Goal: Information Seeking & Learning: Find specific fact

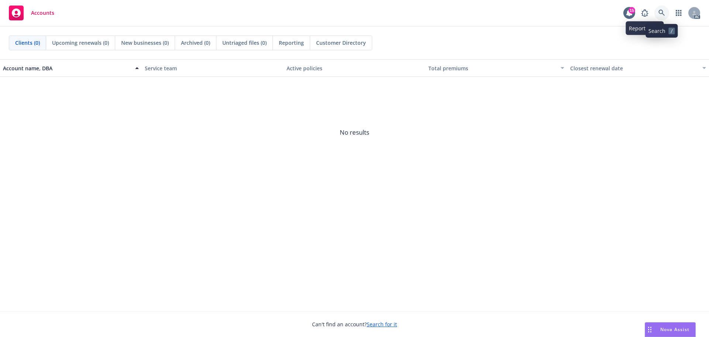
click at [659, 8] on link at bounding box center [662, 13] width 15 height 15
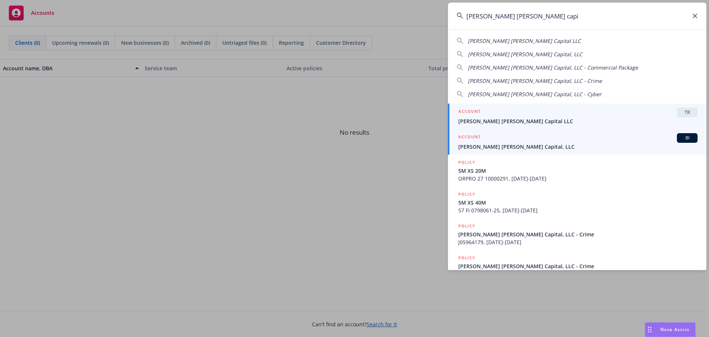
type input "[PERSON_NAME] [PERSON_NAME] capi"
click at [538, 144] on span "[PERSON_NAME] [PERSON_NAME] Capital, LLC" at bounding box center [578, 147] width 239 height 8
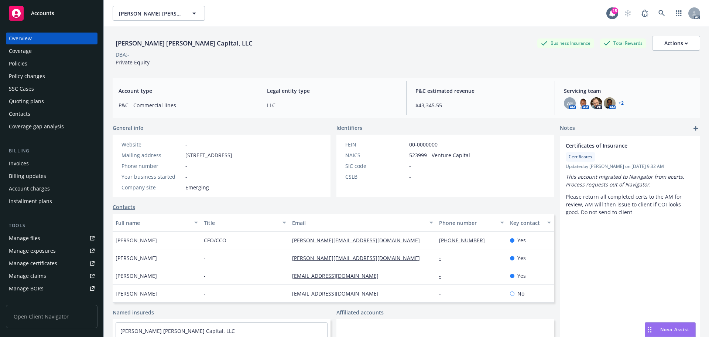
click at [35, 73] on div "Policy changes" at bounding box center [27, 76] width 36 height 12
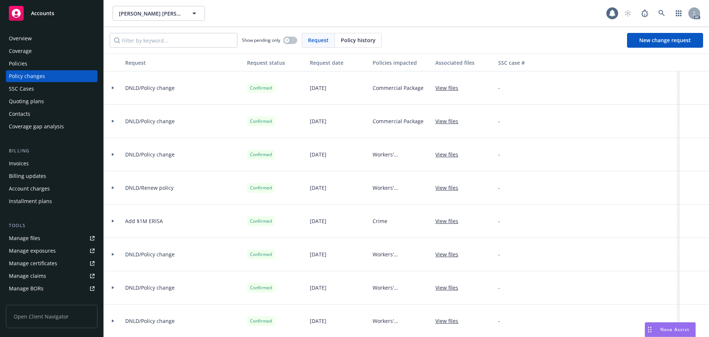
drag, startPoint x: 346, startPoint y: 35, endPoint x: 339, endPoint y: 37, distance: 7.2
click at [345, 36] on div "Policy history" at bounding box center [358, 40] width 47 height 14
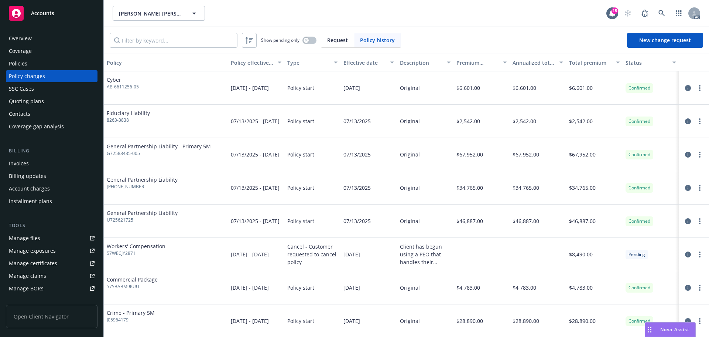
drag, startPoint x: 53, startPoint y: 65, endPoint x: 189, endPoint y: 49, distance: 137.4
click at [53, 65] on div "Policies" at bounding box center [52, 64] width 86 height 12
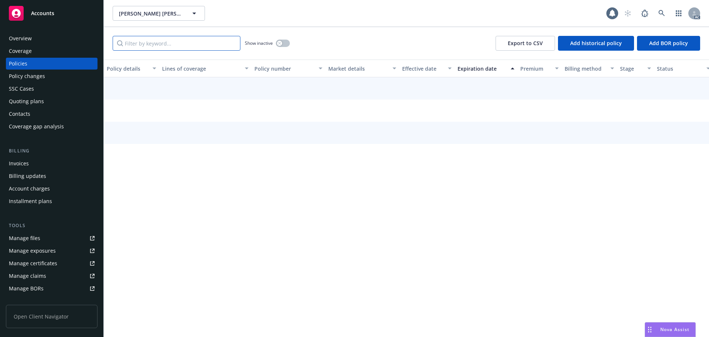
click at [222, 39] on input "Filter by keyword..." at bounding box center [177, 43] width 128 height 15
paste input "AB661125605"
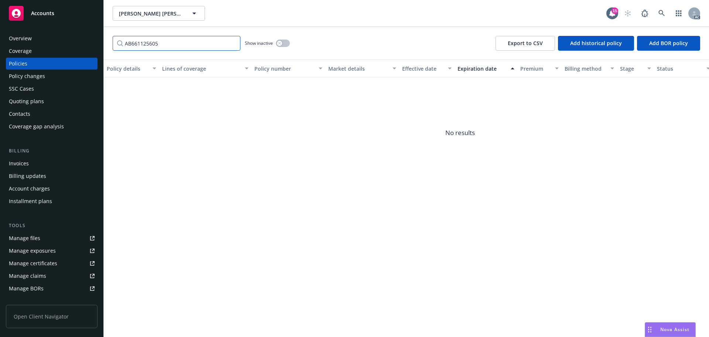
type input "AB661125605"
click at [14, 76] on div "Policy changes" at bounding box center [27, 76] width 36 height 12
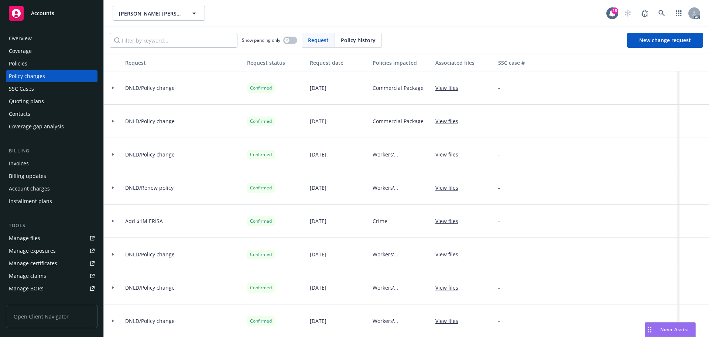
drag, startPoint x: 350, startPoint y: 36, endPoint x: 340, endPoint y: 37, distance: 10.4
click at [340, 37] on div "Policy history" at bounding box center [358, 40] width 47 height 14
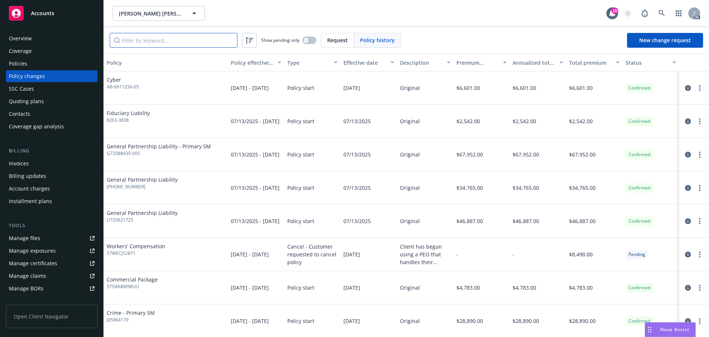
click at [181, 37] on input "Filter by keyword..." at bounding box center [174, 40] width 128 height 15
paste input "AB661125605"
type input "AB661125605"
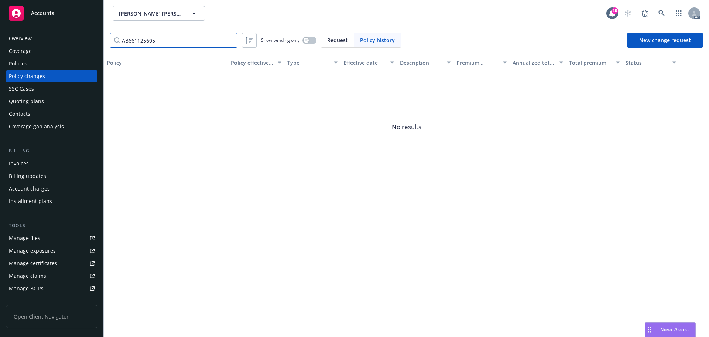
click at [230, 39] on input "AB661125605" at bounding box center [174, 40] width 128 height 15
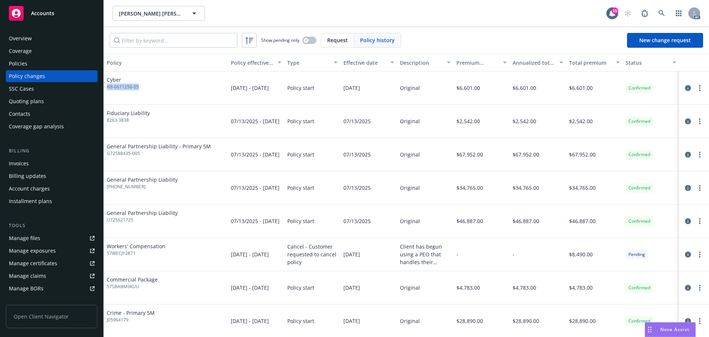
drag, startPoint x: 115, startPoint y: 90, endPoint x: 108, endPoint y: 92, distance: 7.5
click at [108, 92] on div "Cyber AB-6611256-05" at bounding box center [166, 87] width 124 height 33
copy span "AB-6611256-05"
click at [150, 46] on input "Filter by keyword..." at bounding box center [174, 40] width 128 height 15
paste input "AB-6611256-05"
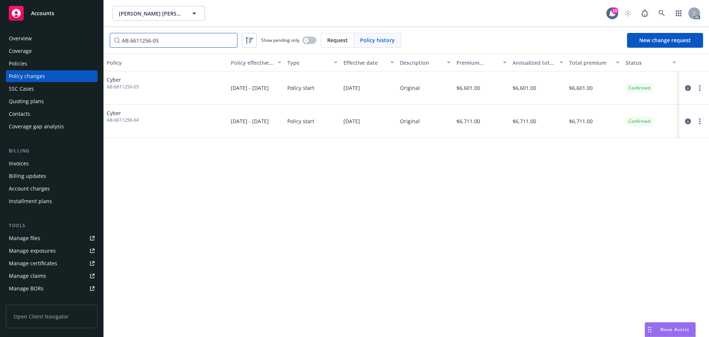
type input "AB-6611256-05"
click at [55, 63] on div "Policies" at bounding box center [52, 64] width 86 height 12
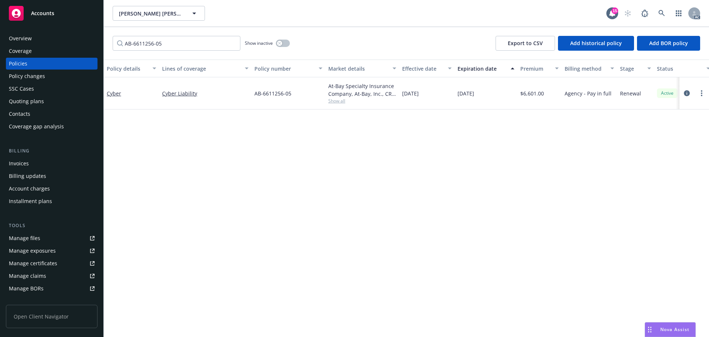
type input "AB-6611256-05"
click at [660, 12] on icon at bounding box center [662, 13] width 6 height 6
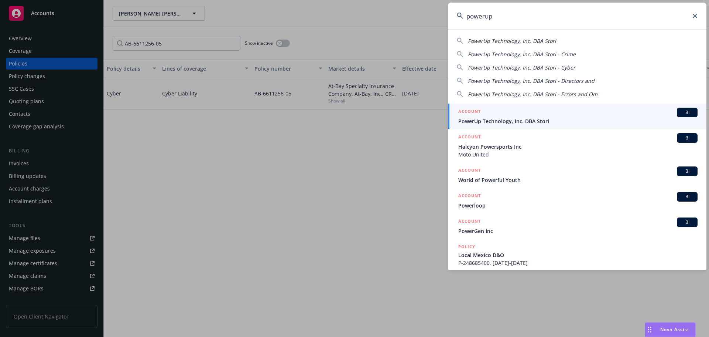
type input "powerup"
click at [510, 124] on span "PowerUp Technology, Inc. DBA Stori" at bounding box center [578, 121] width 239 height 8
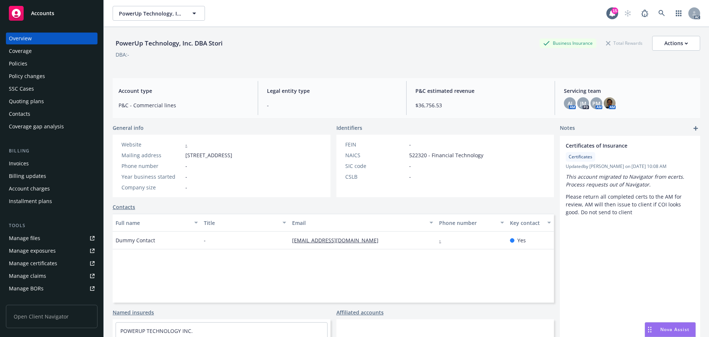
click at [36, 73] on div "Policy changes" at bounding box center [27, 76] width 36 height 12
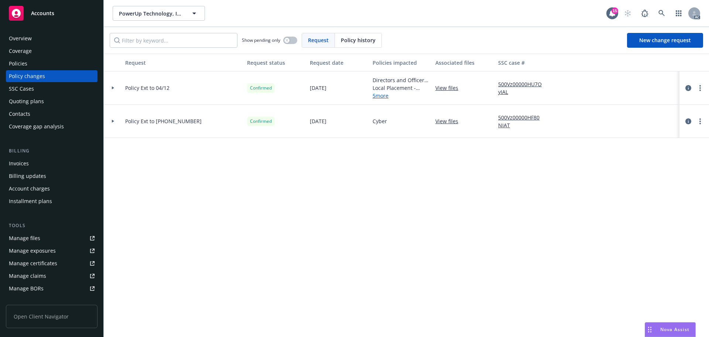
click at [367, 37] on span "Policy history" at bounding box center [358, 40] width 35 height 8
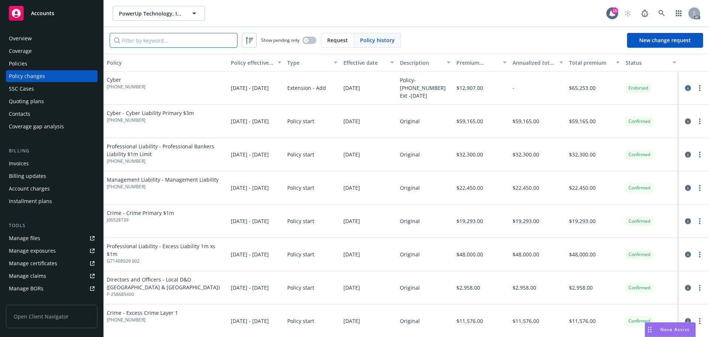
click at [165, 43] on input "Filter by keyword..." at bounding box center [174, 40] width 128 height 15
paste input "12485003"
type input "12485003"
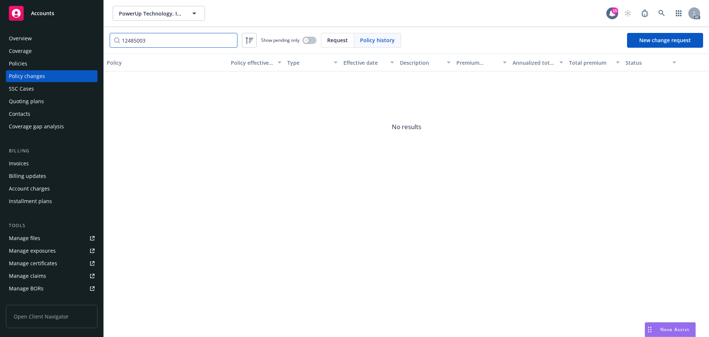
click at [229, 40] on input "12485003" at bounding box center [174, 40] width 128 height 15
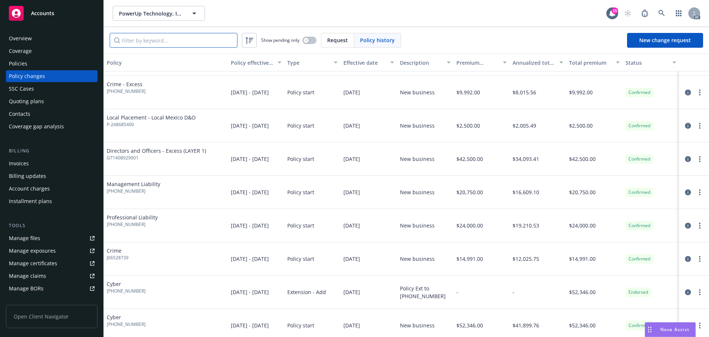
scroll to position [566, 0]
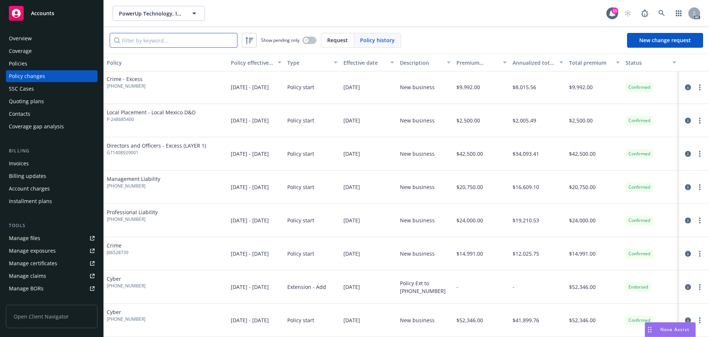
click at [161, 37] on input "Filter by keyword..." at bounding box center [174, 40] width 128 height 15
paste input "02925102"
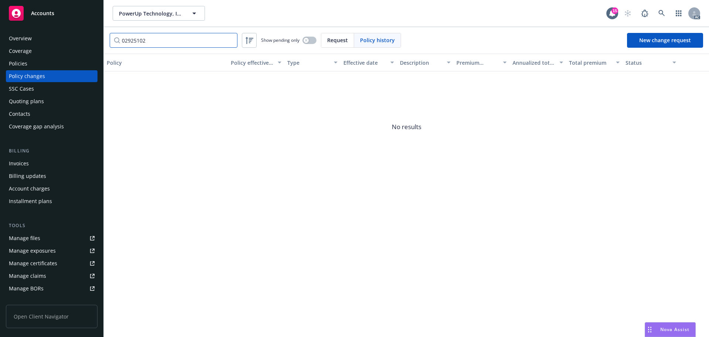
type input "02925102"
click at [28, 67] on div "Policies" at bounding box center [52, 64] width 86 height 12
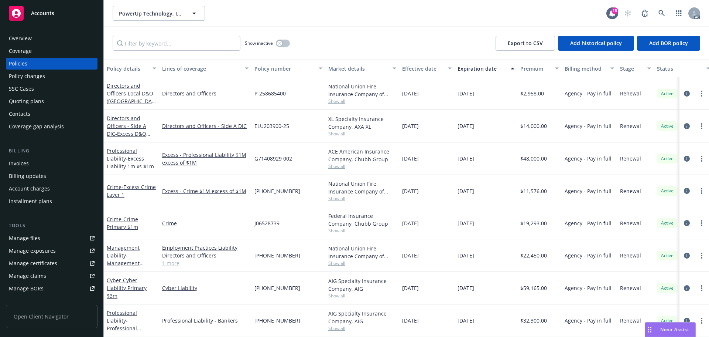
scroll to position [6, 0]
drag, startPoint x: 289, startPoint y: 251, endPoint x: 255, endPoint y: 253, distance: 34.4
click at [255, 253] on div "[PHONE_NUMBER]" at bounding box center [289, 255] width 74 height 33
copy span "[PHONE_NUMBER]"
click at [189, 47] on input "Filter by keyword..." at bounding box center [177, 43] width 128 height 15
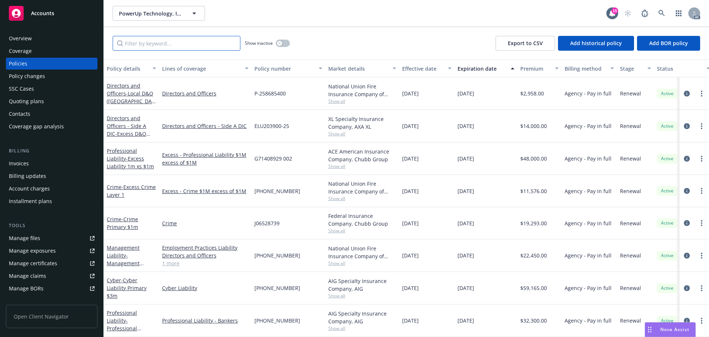
paste input "[PHONE_NUMBER]"
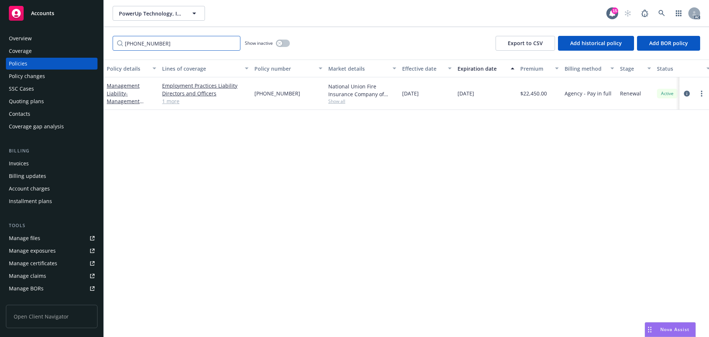
scroll to position [0, 0]
type input "[PHONE_NUMBER]"
click at [53, 76] on div "Policy changes" at bounding box center [52, 76] width 86 height 12
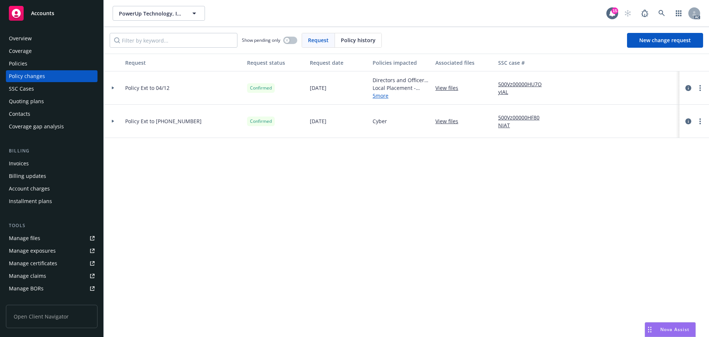
click at [358, 42] on span "Policy history" at bounding box center [358, 40] width 35 height 8
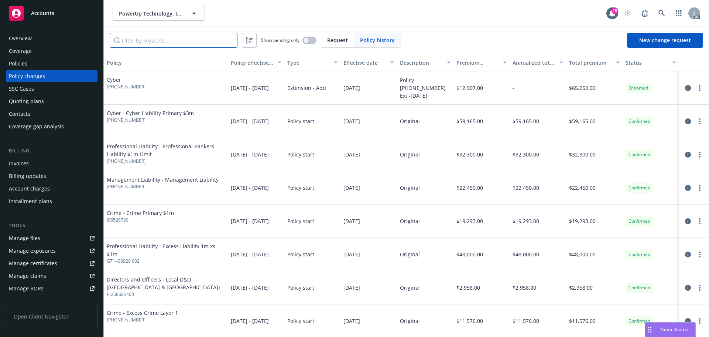
click at [194, 46] on input "Filter by keyword..." at bounding box center [174, 40] width 128 height 15
paste input "[PHONE_NUMBER]"
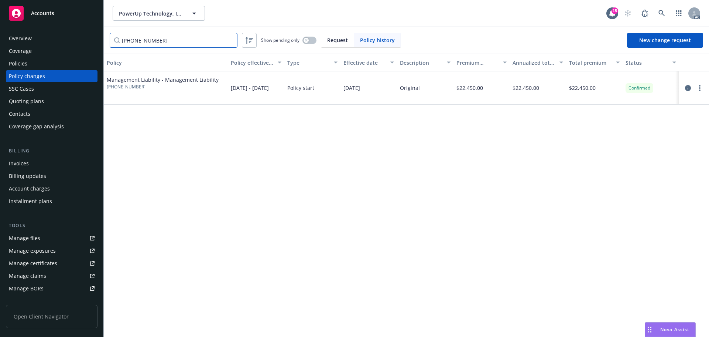
type input "[PHONE_NUMBER]"
drag, startPoint x: 671, startPoint y: 14, endPoint x: 667, endPoint y: 13, distance: 4.2
click at [671, 14] on div "AC" at bounding box center [661, 13] width 80 height 15
click at [665, 12] on icon at bounding box center [662, 13] width 7 height 7
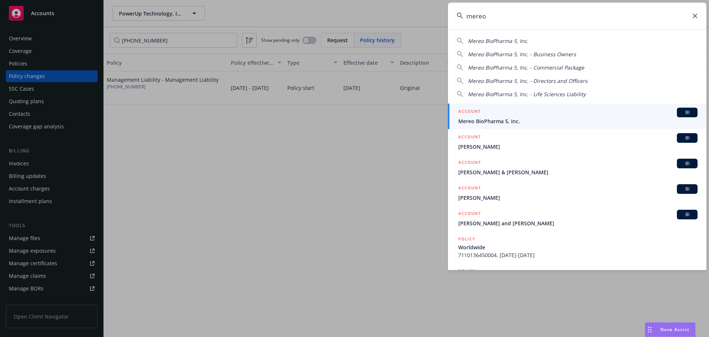
type input "mereo"
click at [562, 119] on span "Mereo BioPharma 5, Inc." at bounding box center [578, 121] width 239 height 8
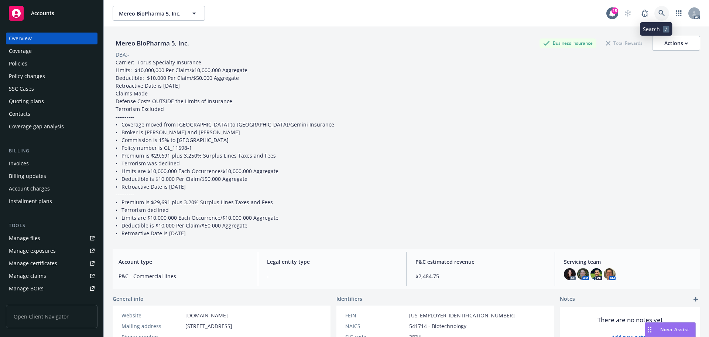
click at [656, 10] on link at bounding box center [662, 13] width 15 height 15
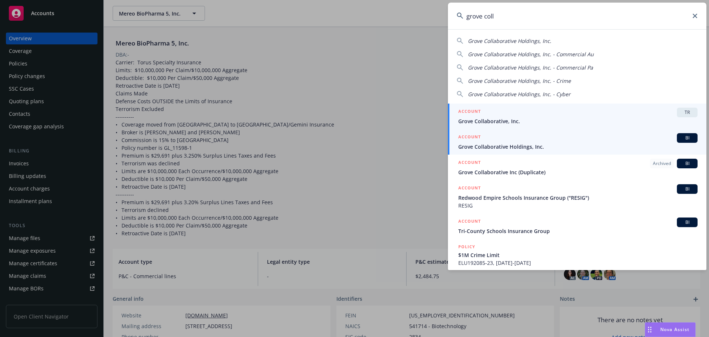
type input "grove coll"
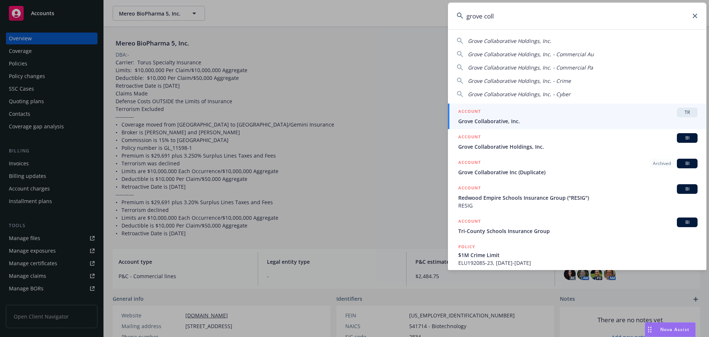
click at [541, 146] on span "Grove Collaborative Holdings, Inc." at bounding box center [578, 147] width 239 height 8
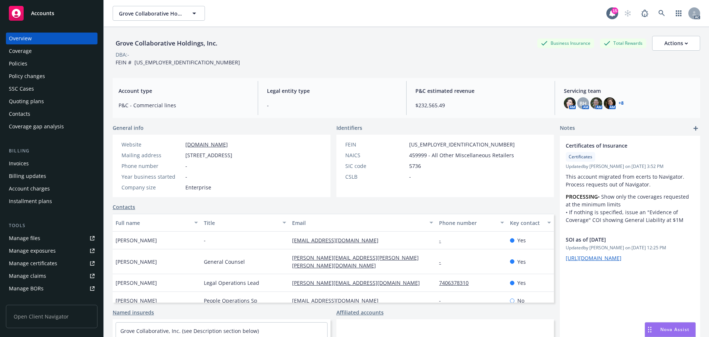
click at [54, 63] on div "Policies" at bounding box center [52, 64] width 86 height 12
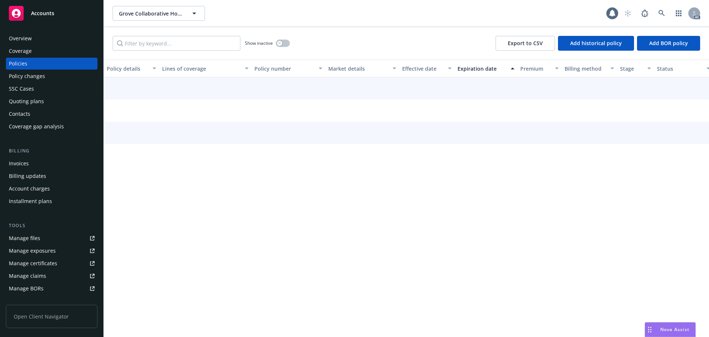
click at [49, 72] on div "Policy changes" at bounding box center [52, 76] width 86 height 12
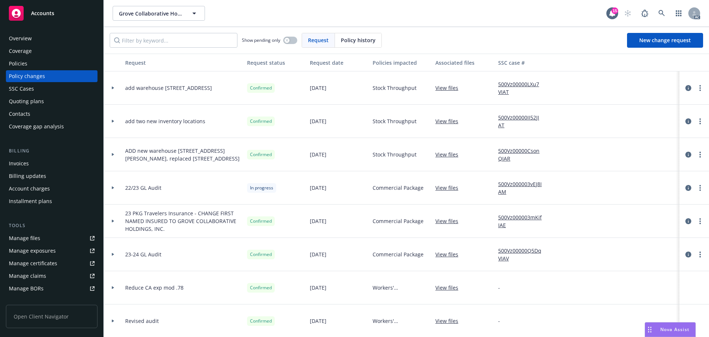
click at [346, 40] on span "Policy history" at bounding box center [358, 40] width 35 height 8
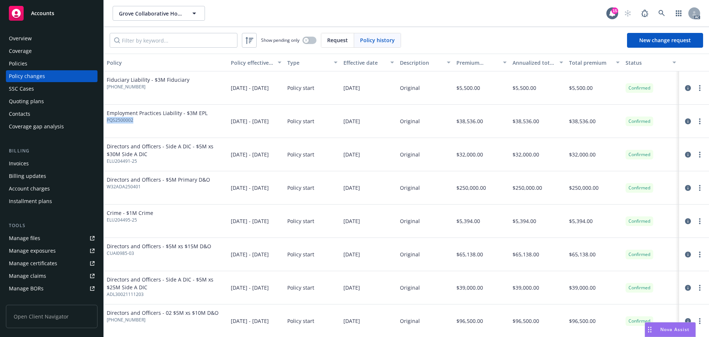
drag, startPoint x: 137, startPoint y: 121, endPoint x: 106, endPoint y: 125, distance: 30.6
click at [106, 125] on div "Employment Practices Liability - $3M EPL PQS2500002" at bounding box center [166, 121] width 124 height 33
copy span "PQS2500002"
click at [151, 47] on input "Filter by keyword..." at bounding box center [174, 40] width 128 height 15
paste input "PQS2500002"
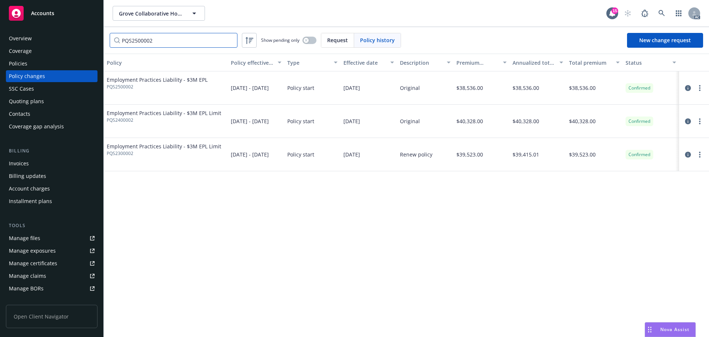
type input "PQS2500002"
click at [43, 62] on div "Policies" at bounding box center [52, 64] width 86 height 12
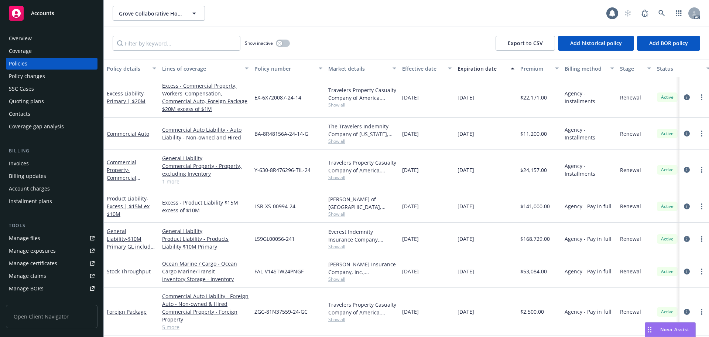
click at [184, 31] on div "Show inactive Export to CSV Add historical policy Add BOR policy" at bounding box center [407, 43] width 606 height 33
click at [179, 42] on input "Filter by keyword..." at bounding box center [177, 43] width 128 height 15
paste input "PQS2500002"
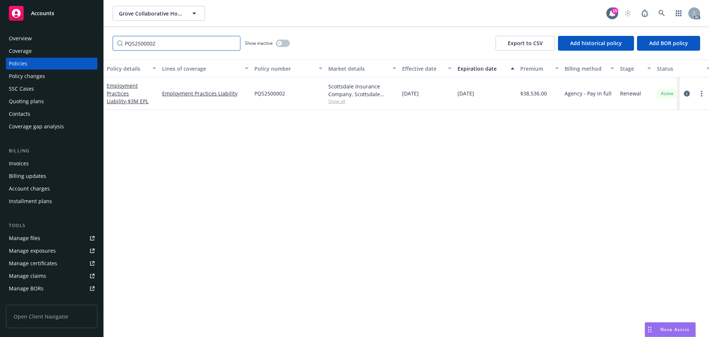
type input "PQS2500002"
click at [665, 12] on icon at bounding box center [662, 13] width 7 height 7
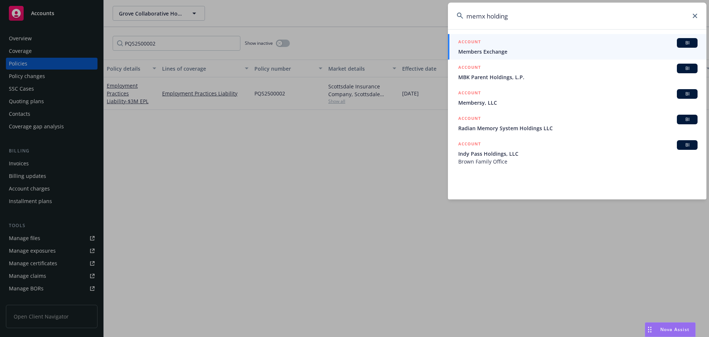
click at [526, 18] on input "memx holding" at bounding box center [577, 16] width 259 height 27
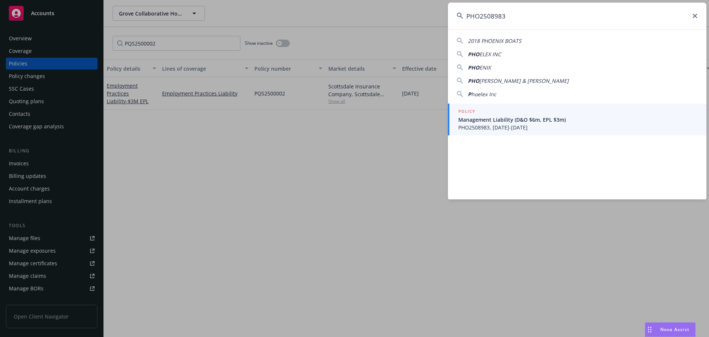
type input "PHO2508983"
click at [523, 109] on div "POLICY" at bounding box center [578, 112] width 239 height 8
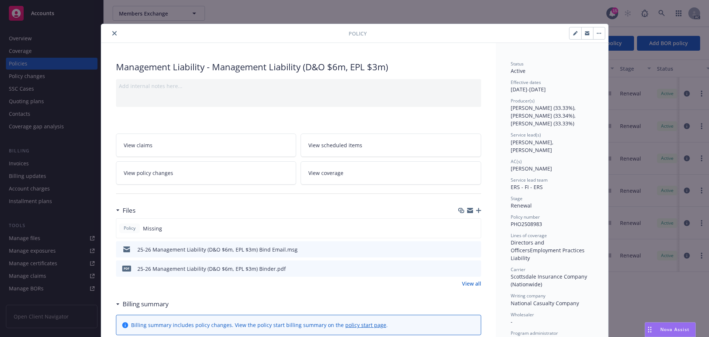
click at [110, 30] on button "close" at bounding box center [114, 33] width 9 height 9
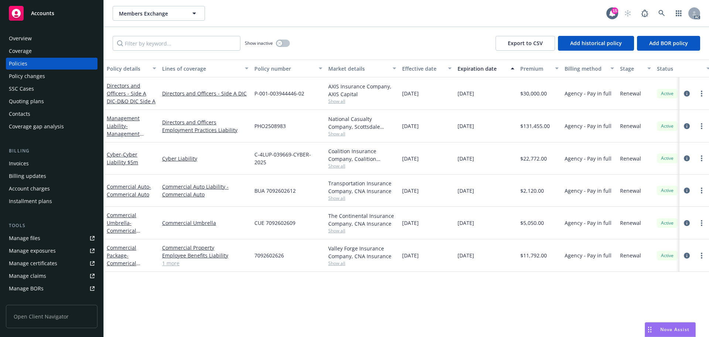
click at [44, 76] on div "Policy changes" at bounding box center [52, 76] width 86 height 12
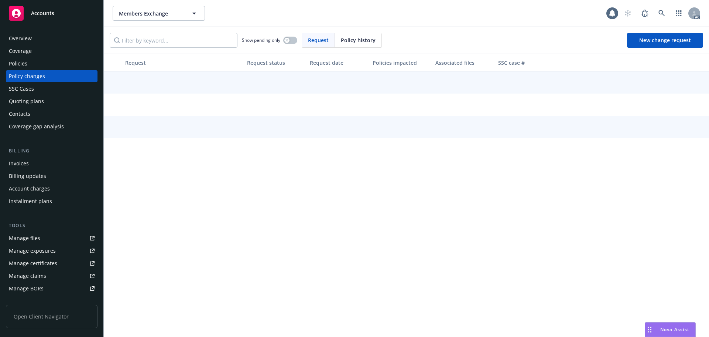
drag, startPoint x: 359, startPoint y: 40, endPoint x: 353, endPoint y: 40, distance: 6.0
click at [353, 40] on span "Policy history" at bounding box center [358, 40] width 35 height 8
click at [155, 41] on input "Filter by keyword..." at bounding box center [174, 40] width 128 height 15
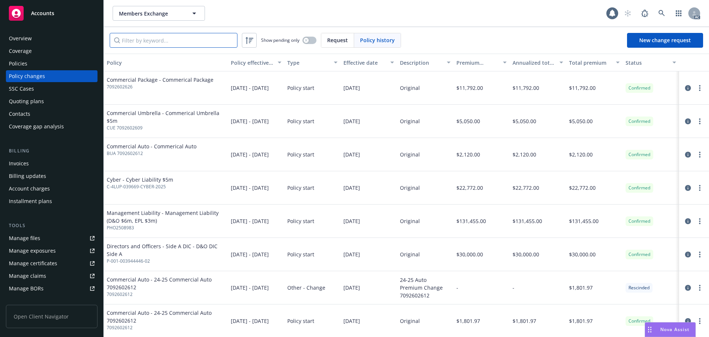
paste input "PHO2508983"
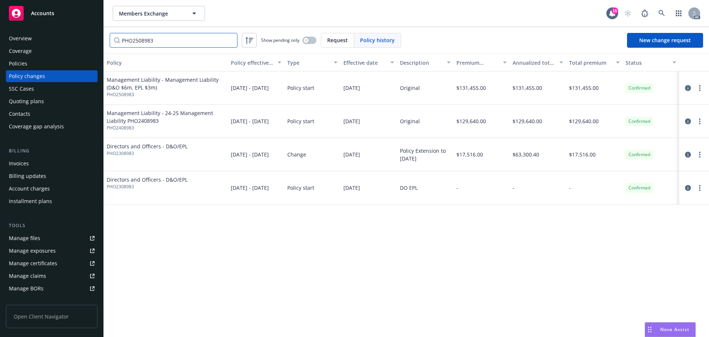
type input "PHO2508983"
click at [57, 67] on div "Policies" at bounding box center [52, 64] width 86 height 12
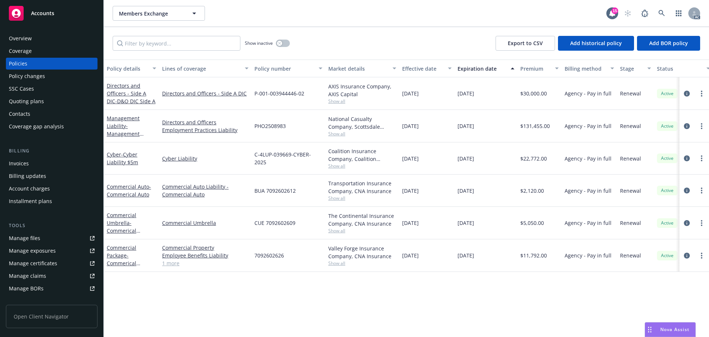
click at [185, 52] on div "Show inactive Export to CSV Add historical policy Add BOR policy" at bounding box center [407, 43] width 606 height 33
click at [184, 47] on input "Filter by keyword..." at bounding box center [177, 43] width 128 height 15
paste input "PHO2508983"
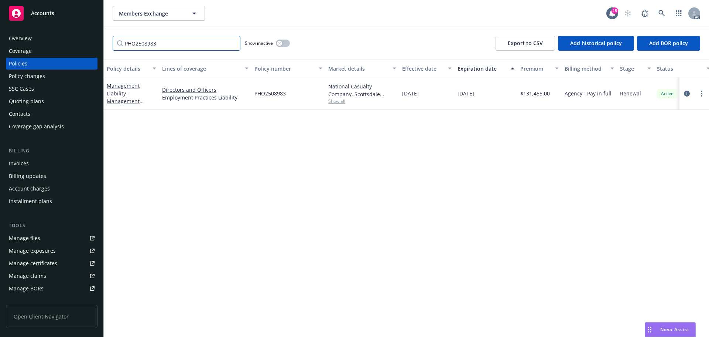
type input "PHO2508983"
